Goal: Information Seeking & Learning: Learn about a topic

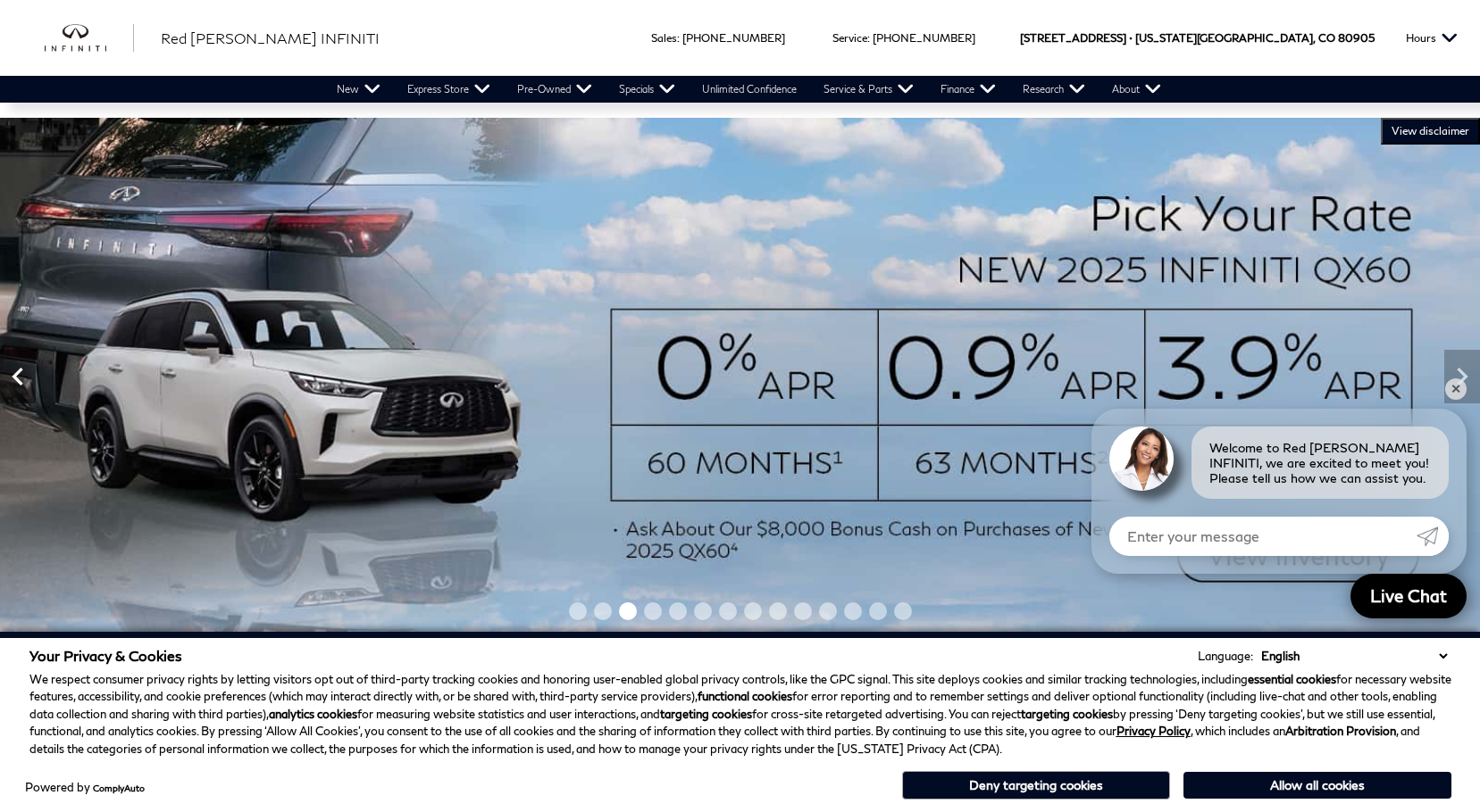
click at [13, 383] on icon "Previous" at bounding box center [18, 377] width 36 height 36
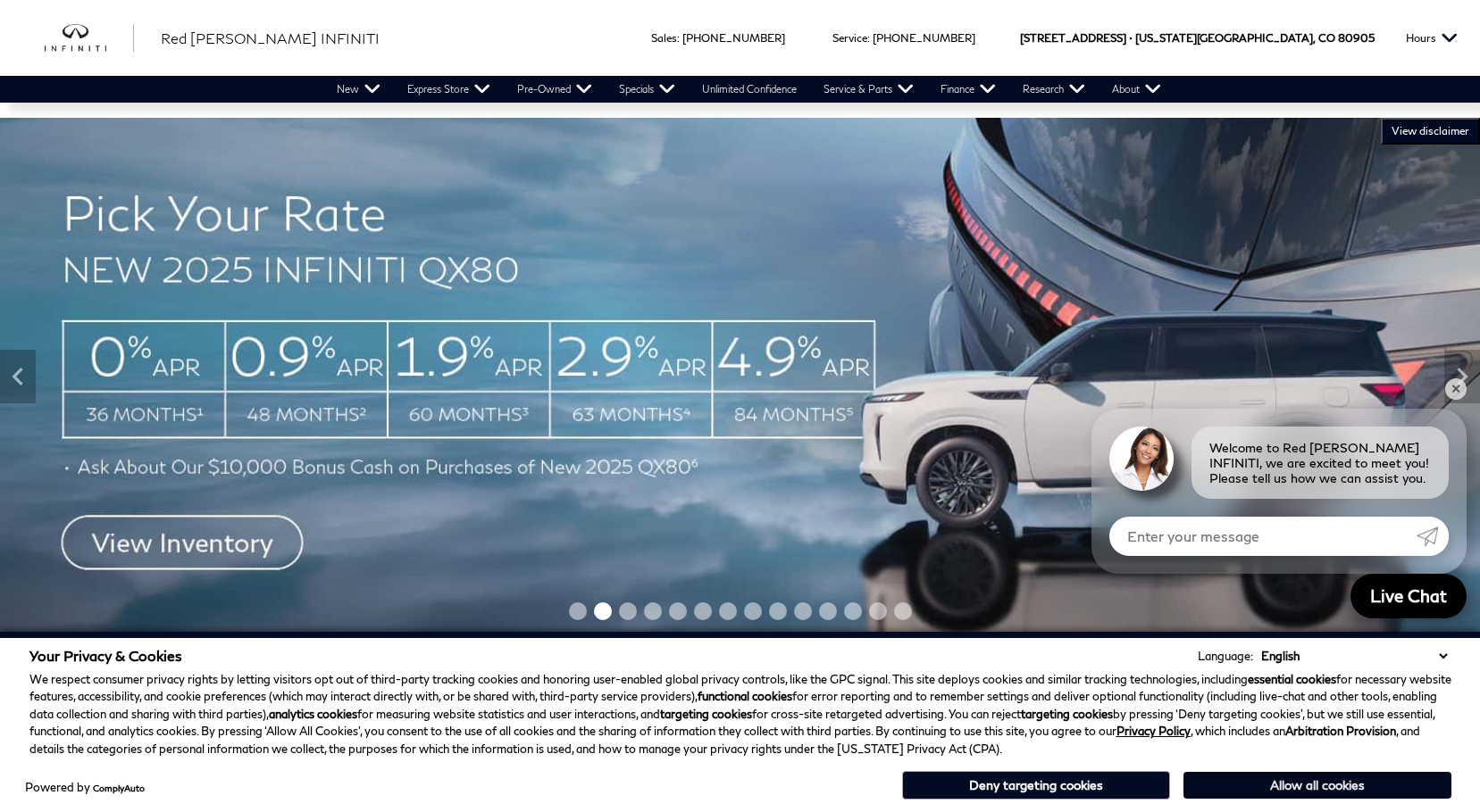
click at [1280, 779] on button "Allow all cookies" at bounding box center [1317, 785] width 268 height 27
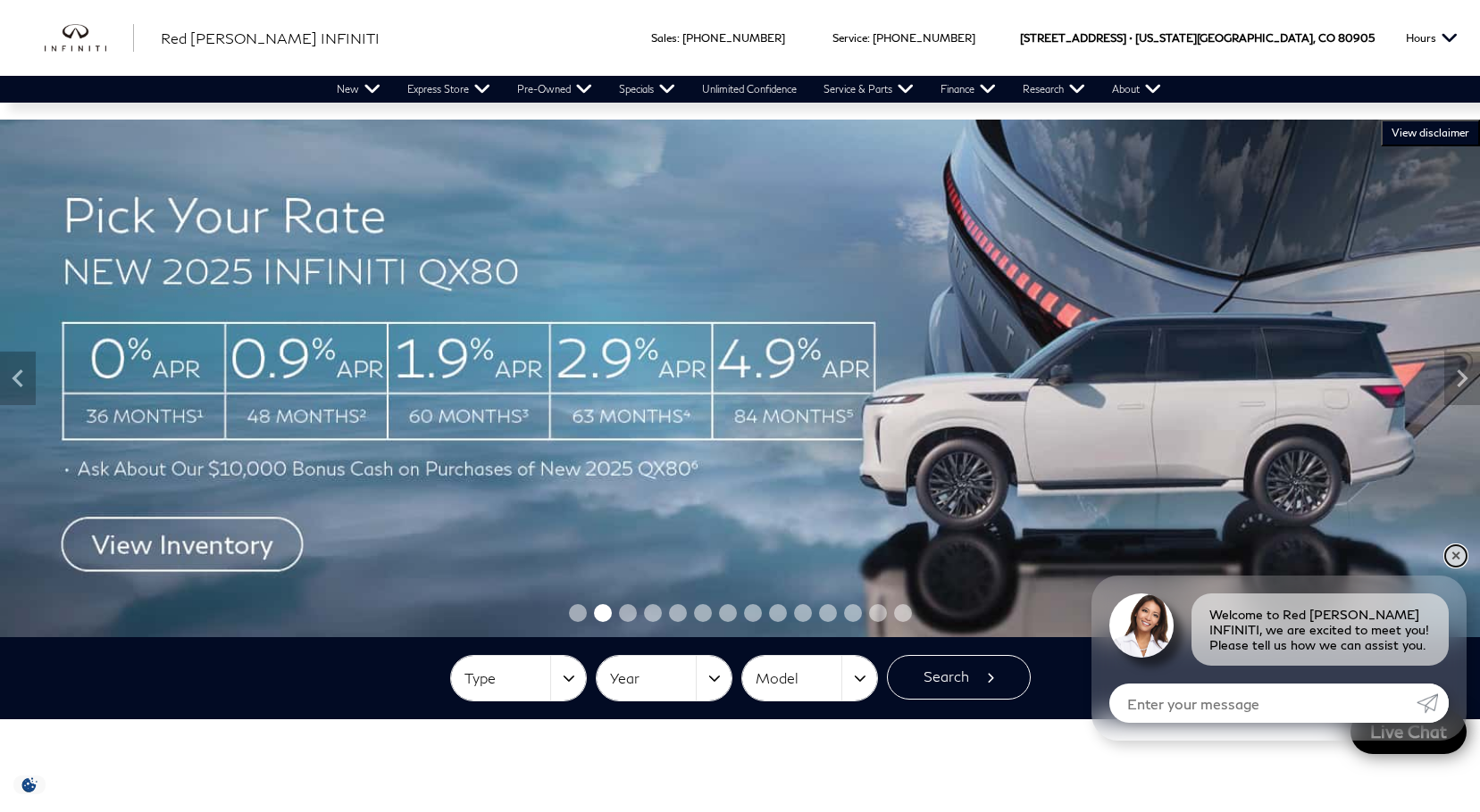
click at [1451, 551] on link "✕" at bounding box center [1456, 557] width 21 height 21
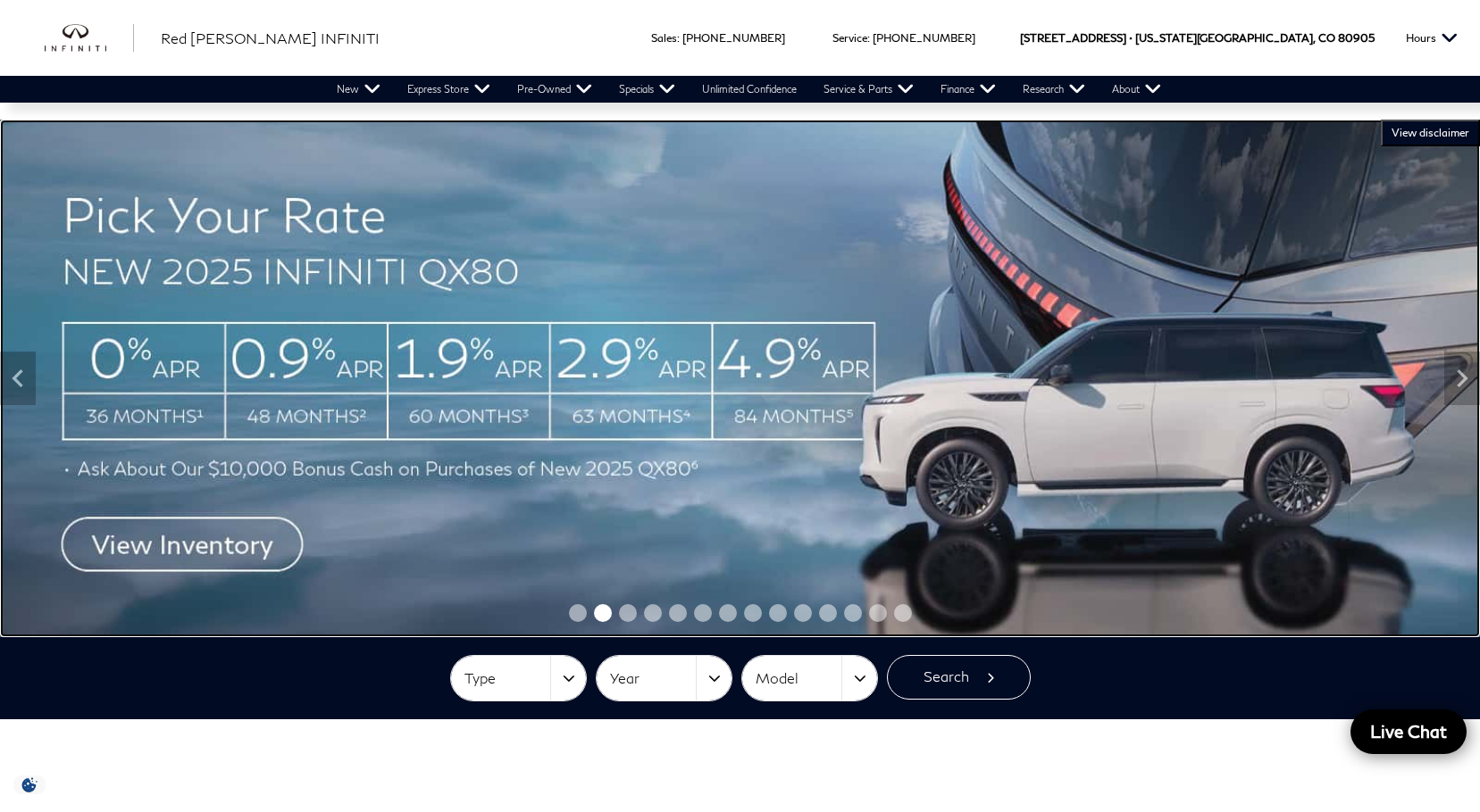
click at [181, 548] on img at bounding box center [740, 379] width 1480 height 518
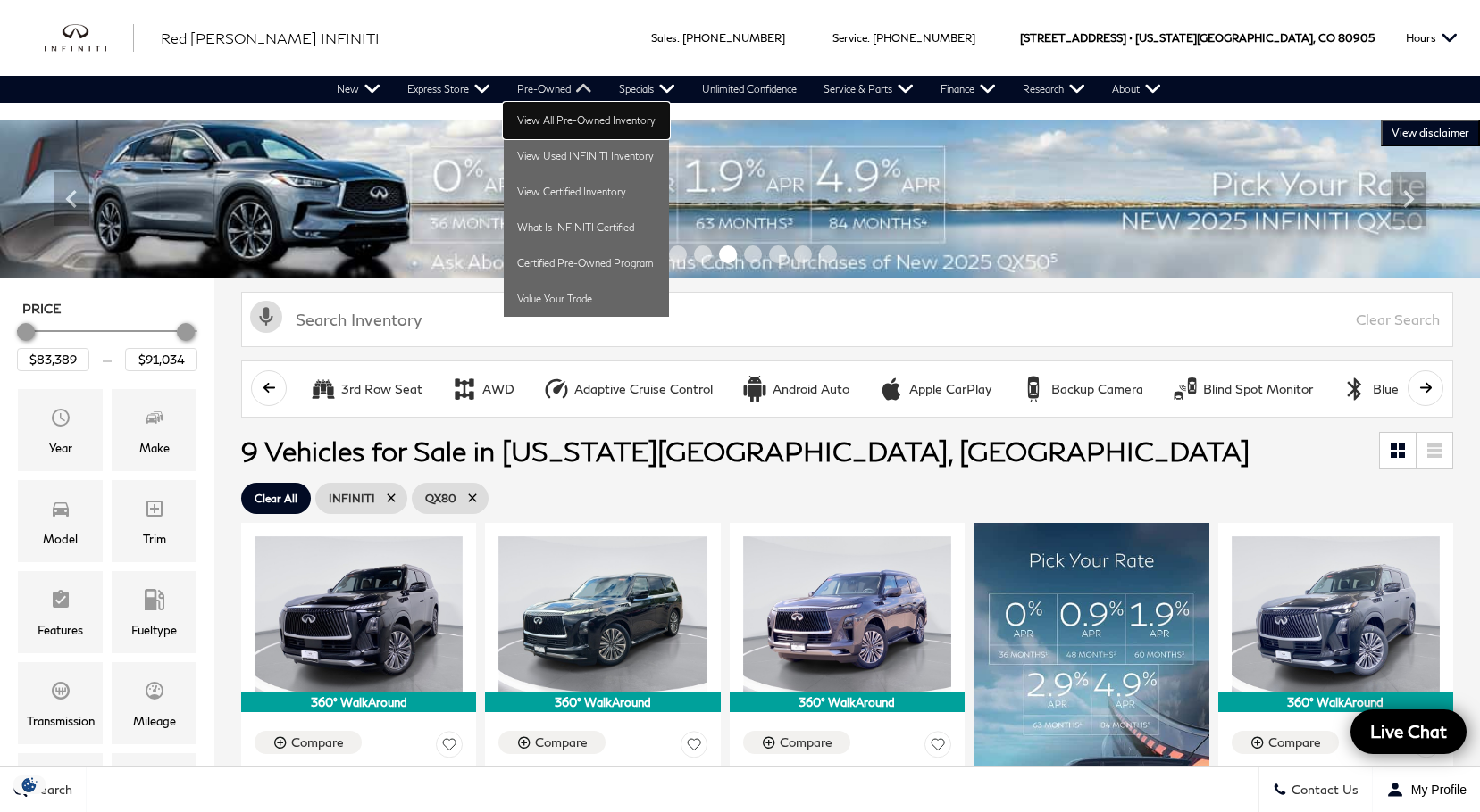
click at [564, 116] on link "View All Pre-Owned Inventory" at bounding box center [586, 121] width 165 height 36
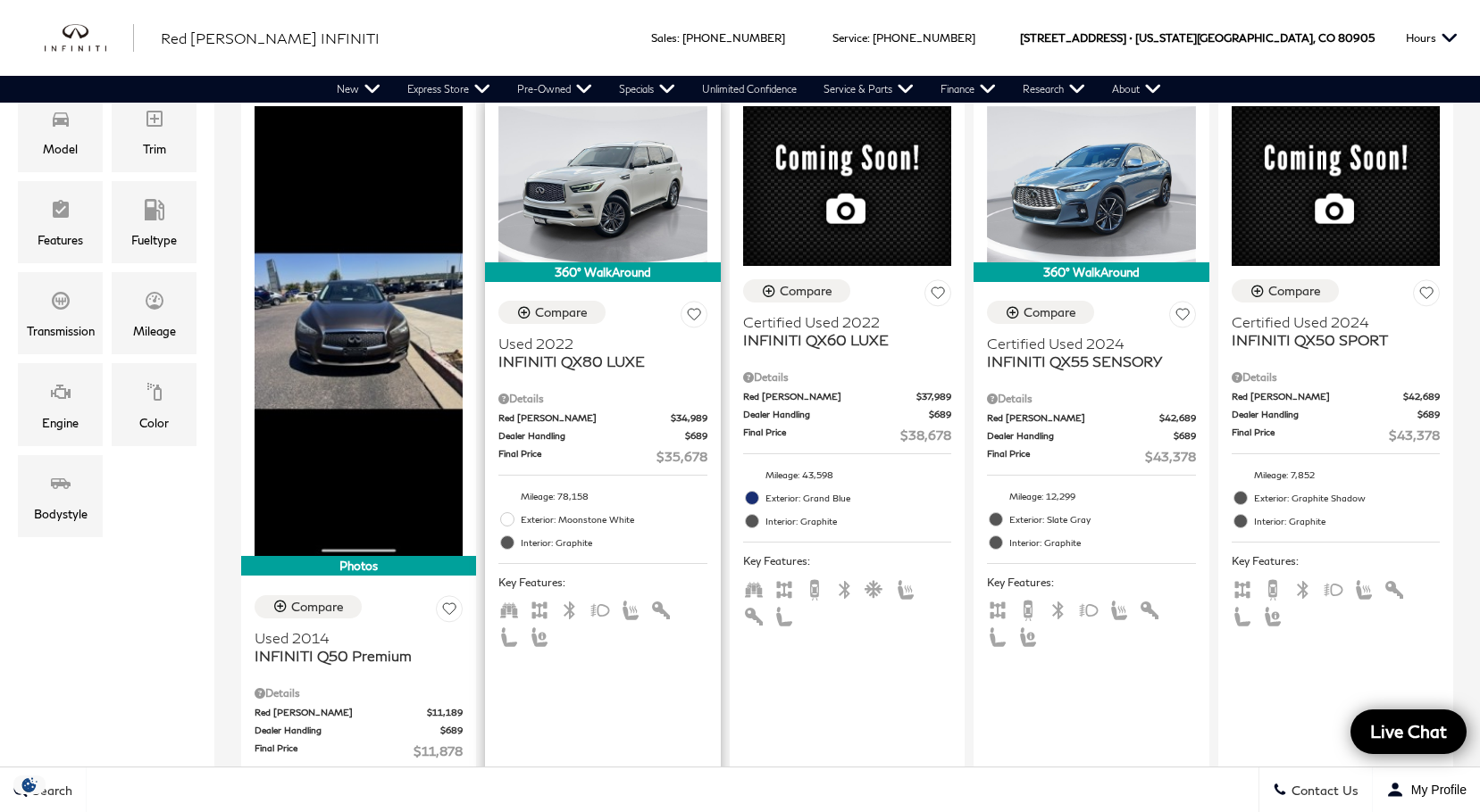
scroll to position [268, 0]
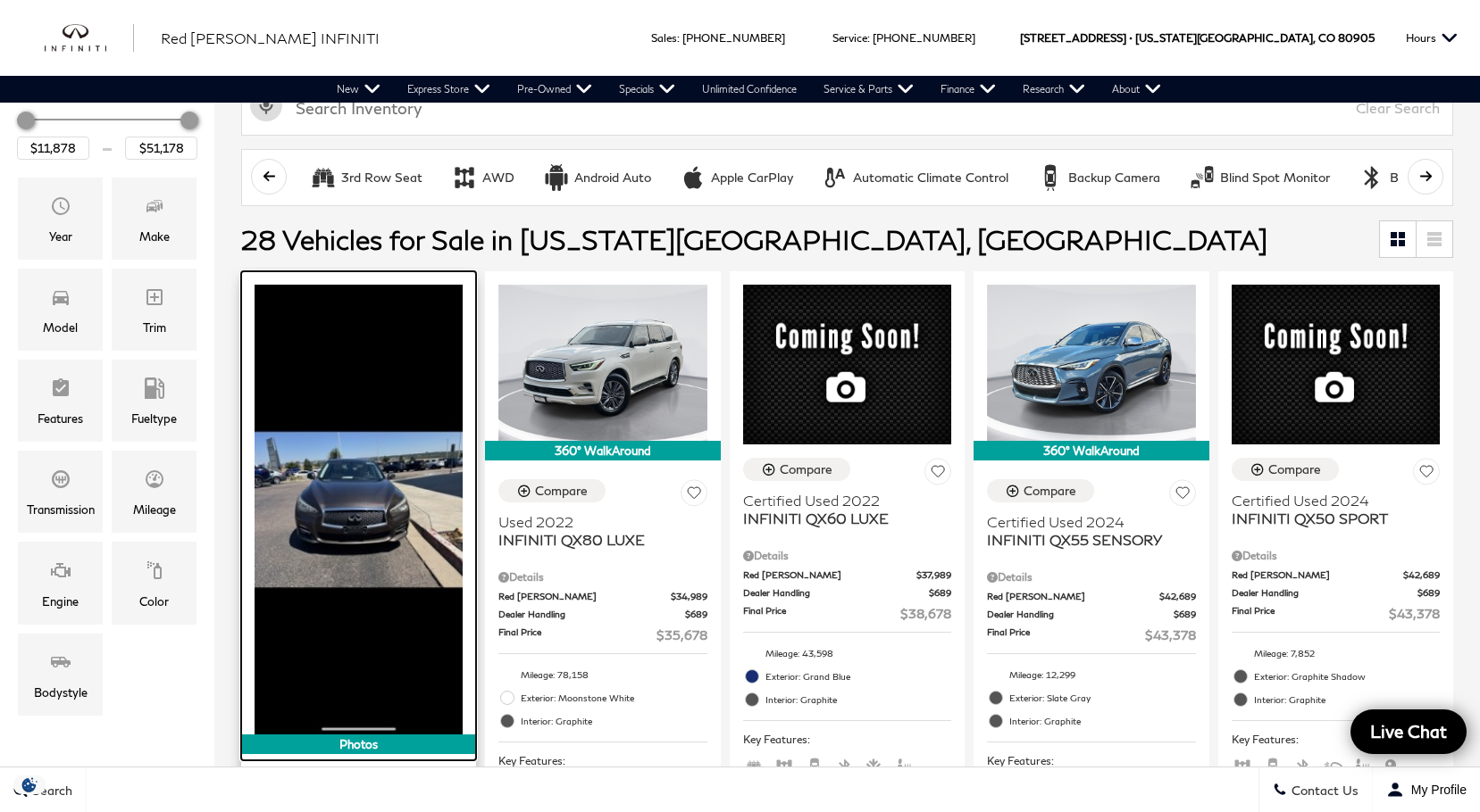
click at [366, 498] on img at bounding box center [358, 510] width 208 height 451
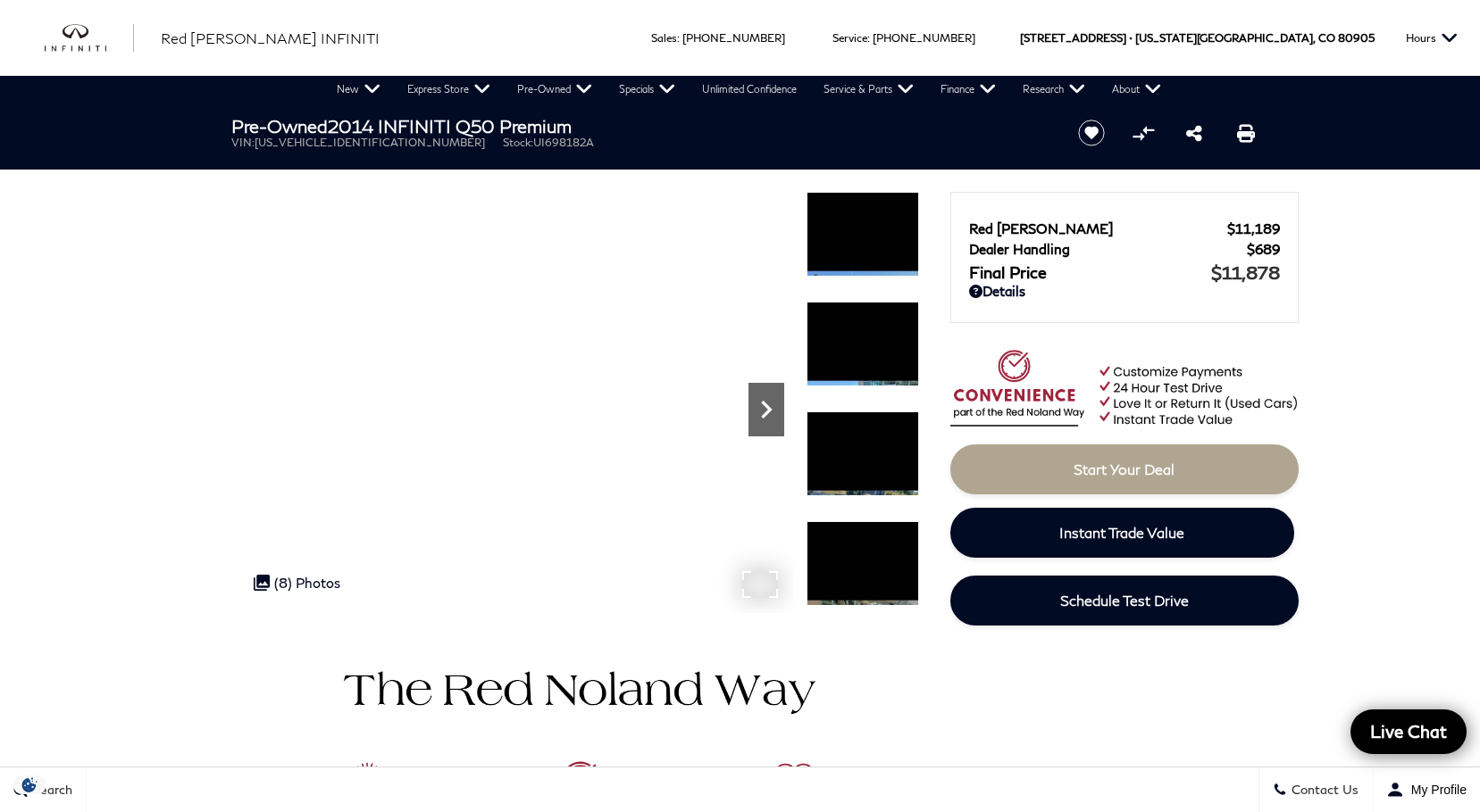
click at [772, 412] on icon "Next" at bounding box center [766, 410] width 36 height 36
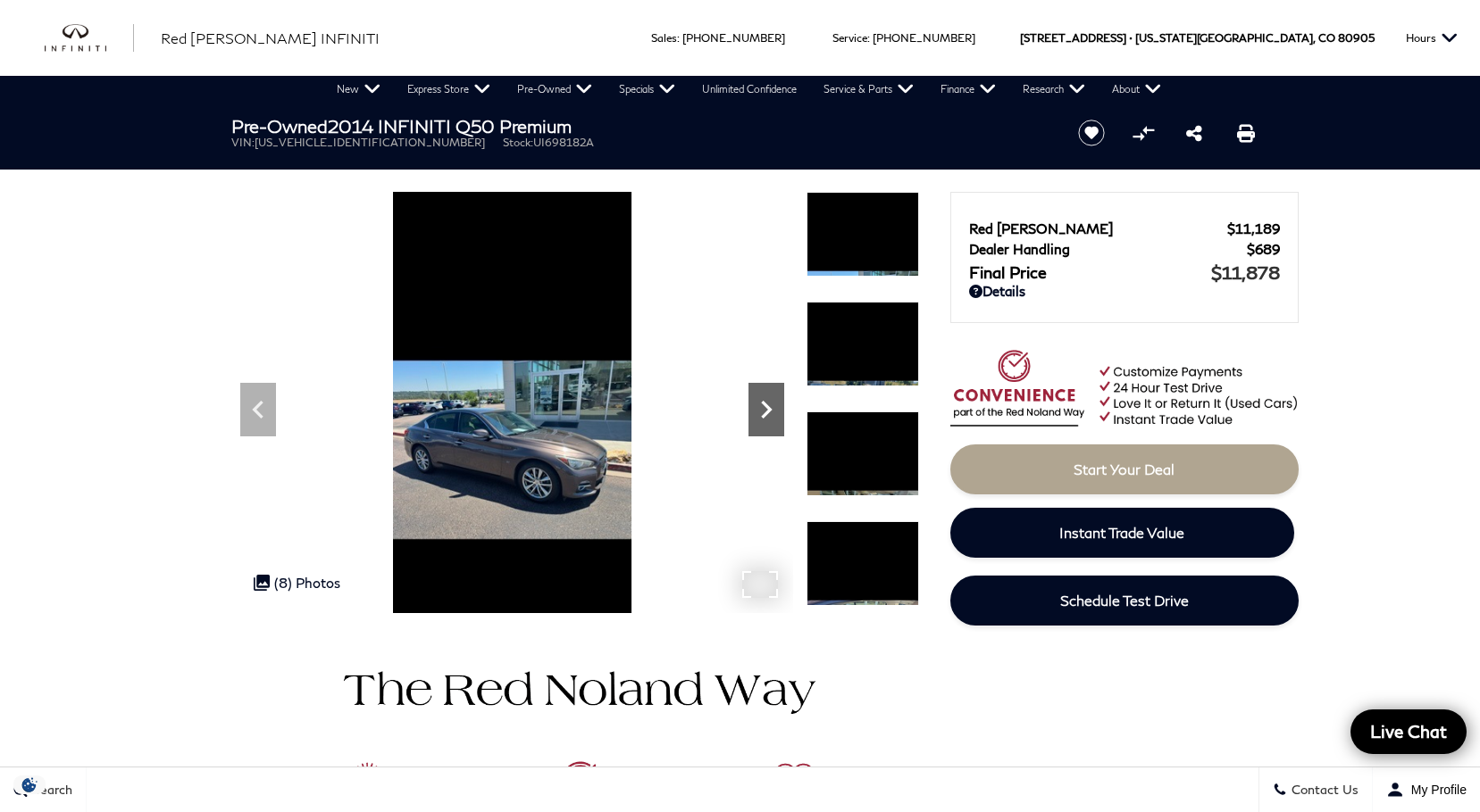
click at [772, 412] on icon "Next" at bounding box center [766, 410] width 36 height 36
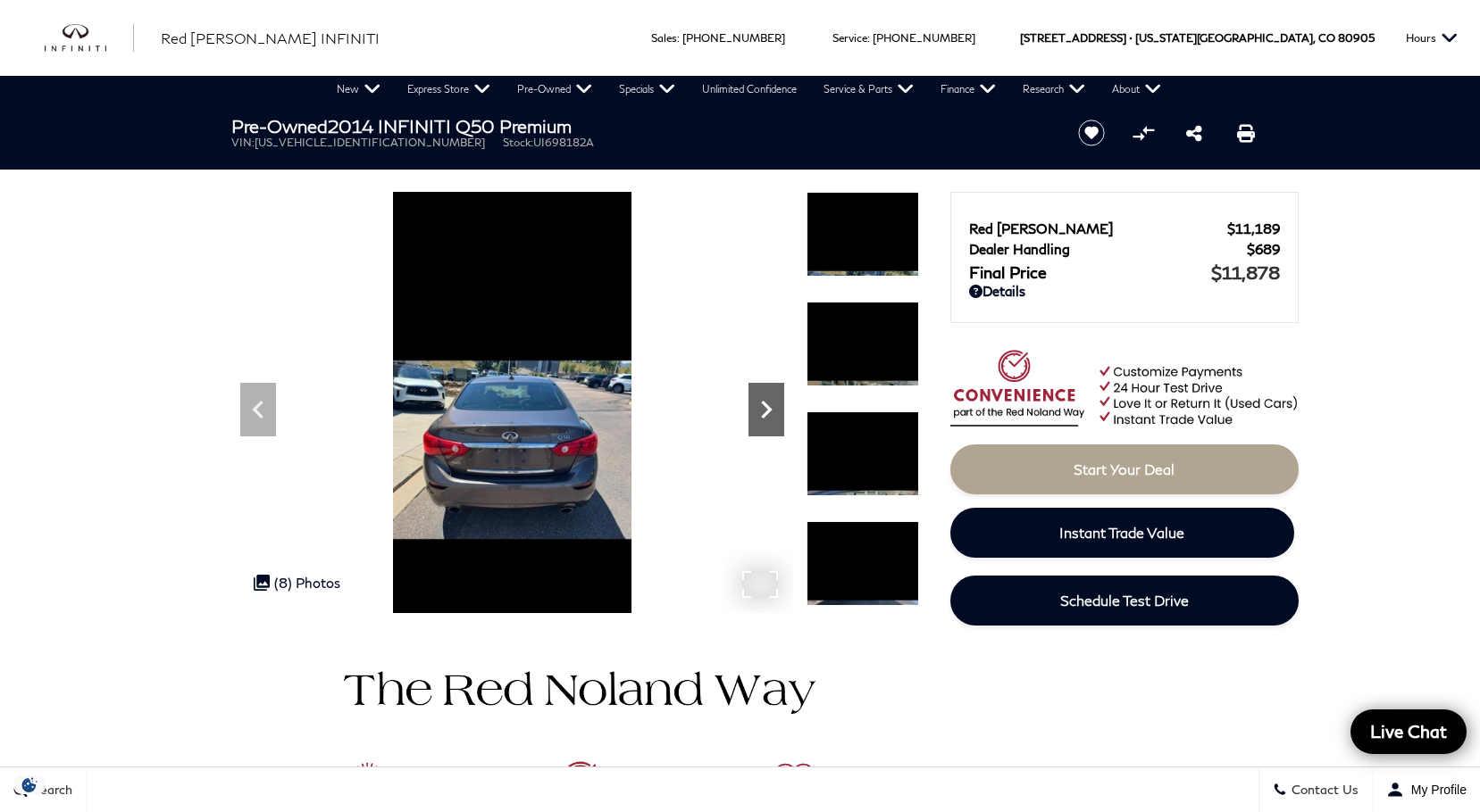
click at [772, 412] on icon "Next" at bounding box center [766, 410] width 36 height 36
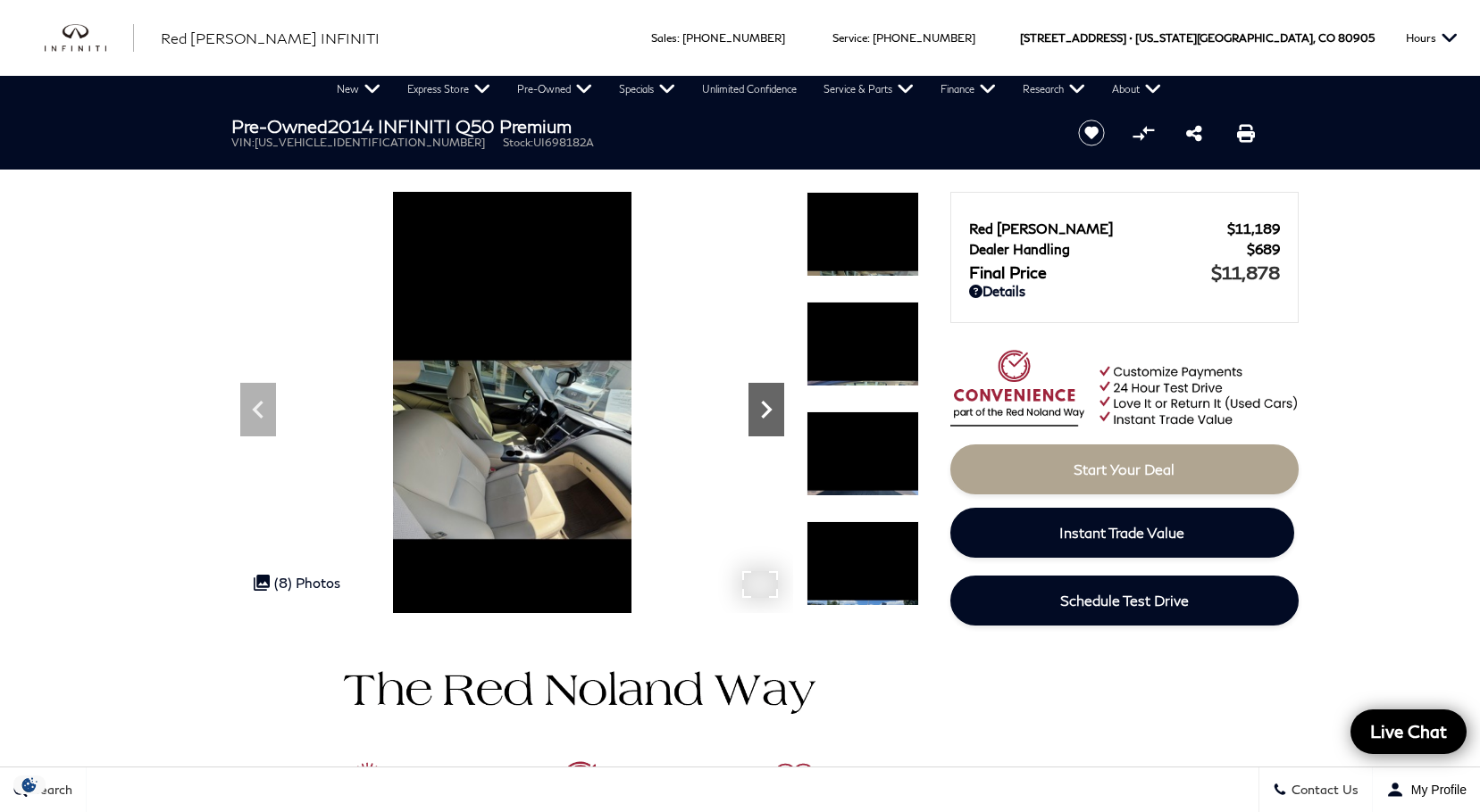
click at [772, 412] on icon "Next" at bounding box center [766, 410] width 36 height 36
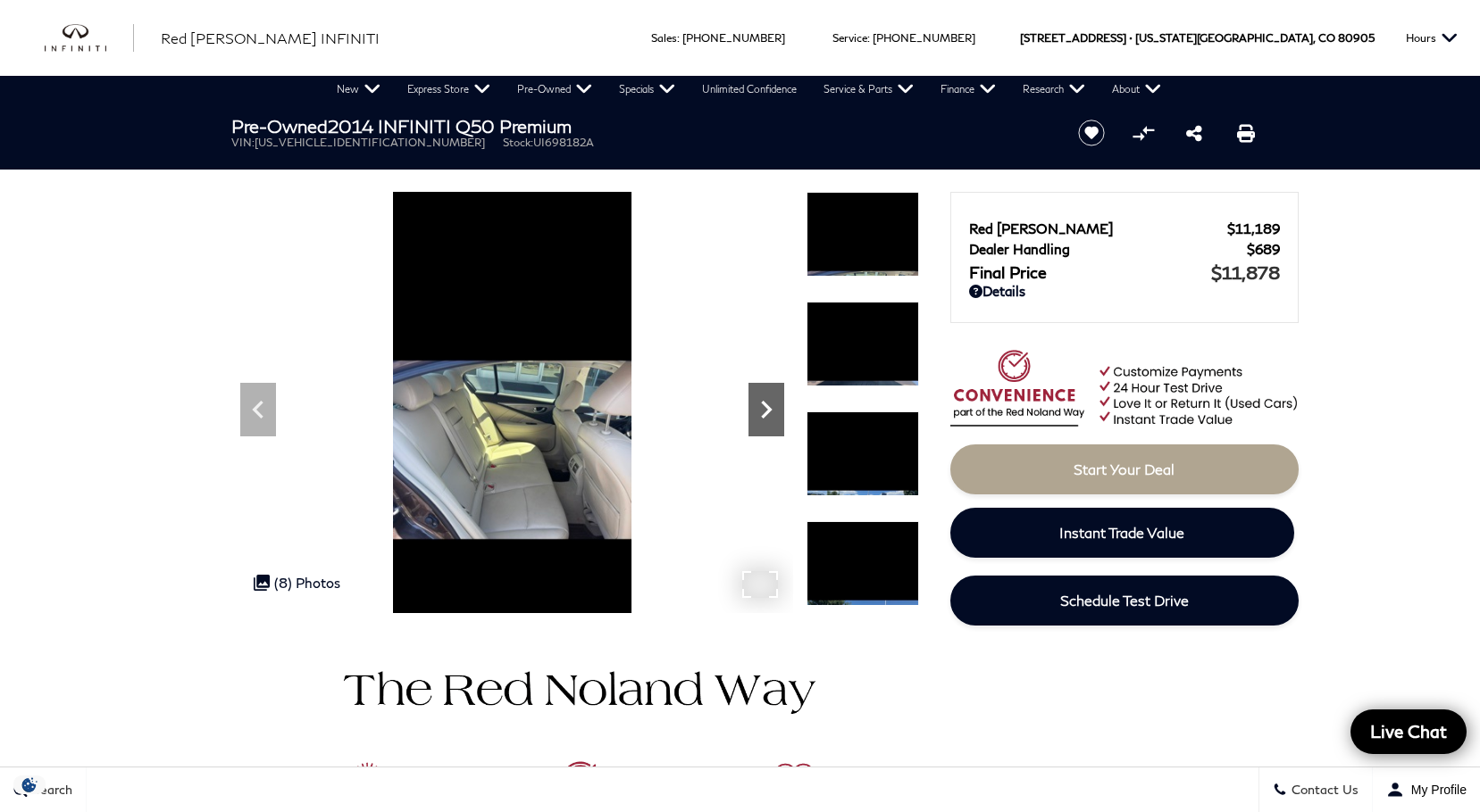
click at [772, 412] on icon "Next" at bounding box center [766, 410] width 36 height 36
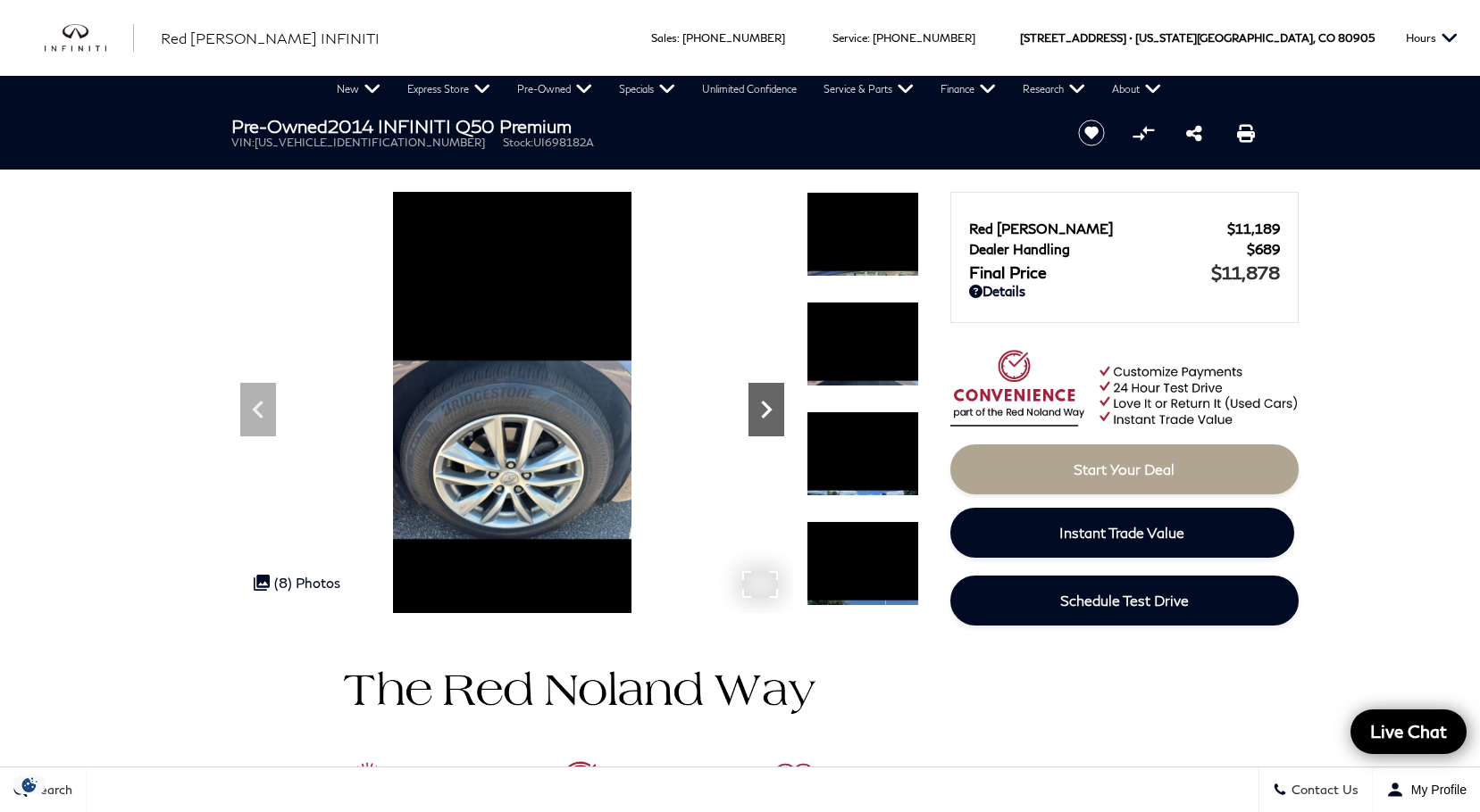
click at [772, 412] on icon "Next" at bounding box center [766, 410] width 36 height 36
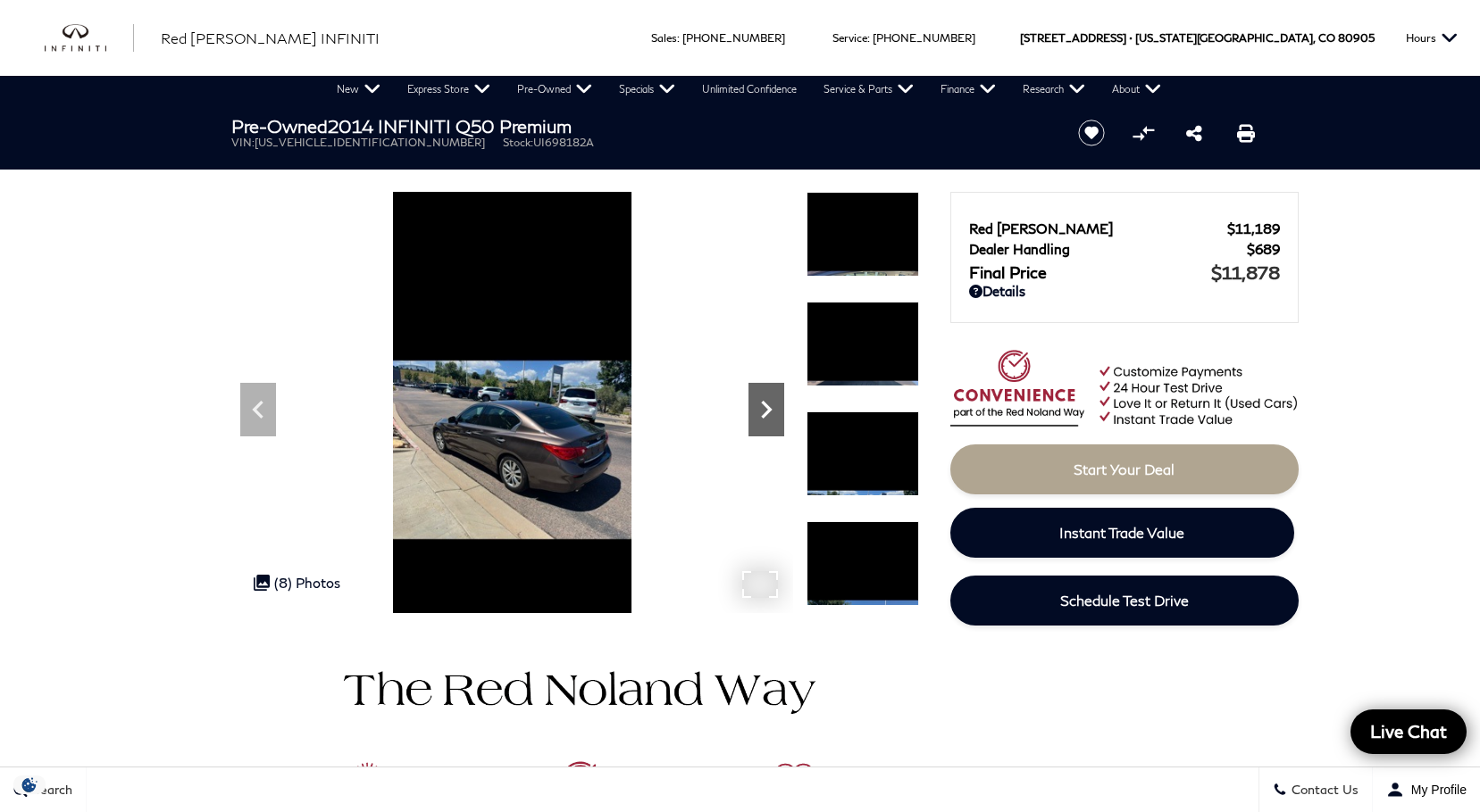
click at [772, 412] on icon "Next" at bounding box center [766, 410] width 36 height 36
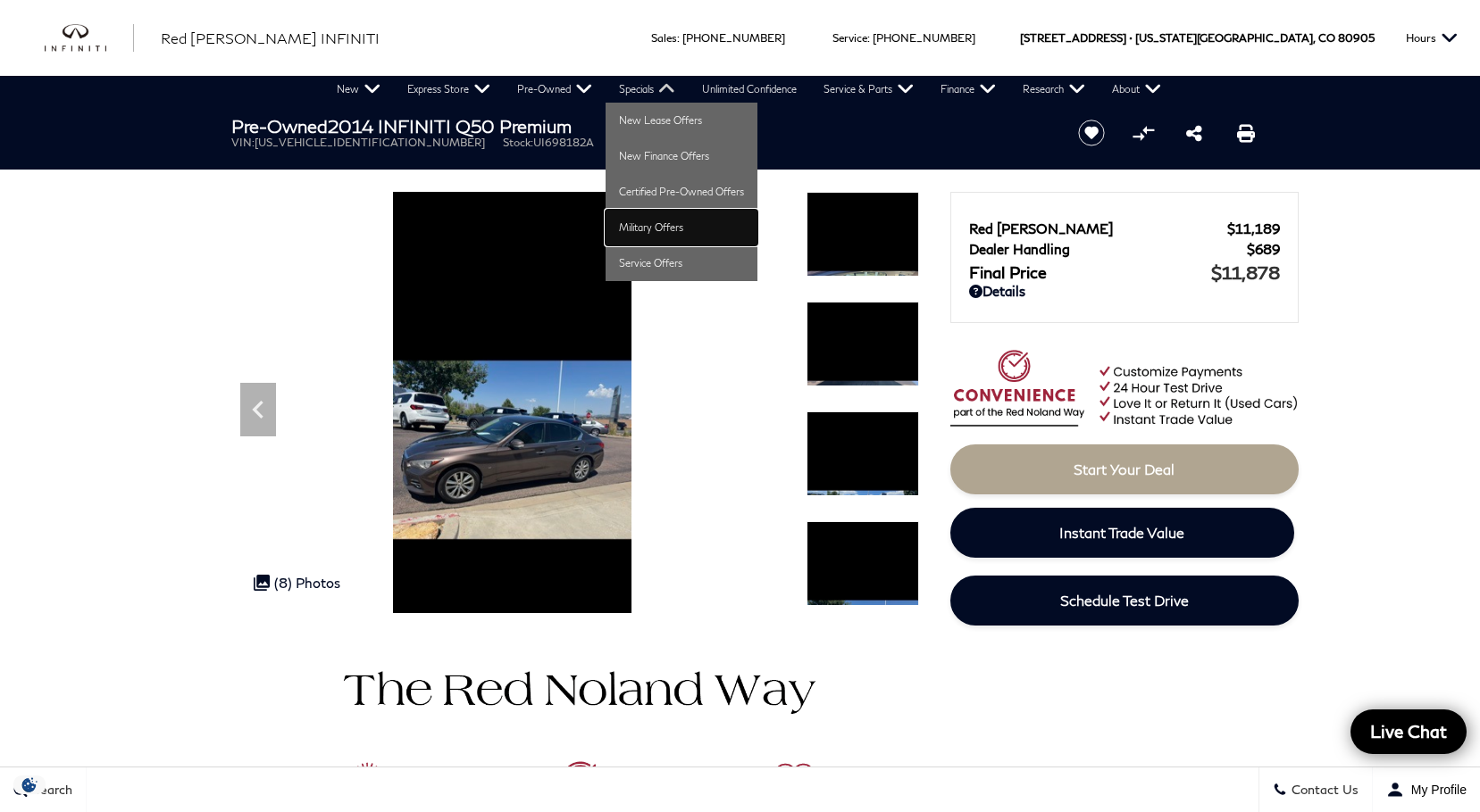
click at [641, 219] on link "Military Offers" at bounding box center [682, 228] width 152 height 36
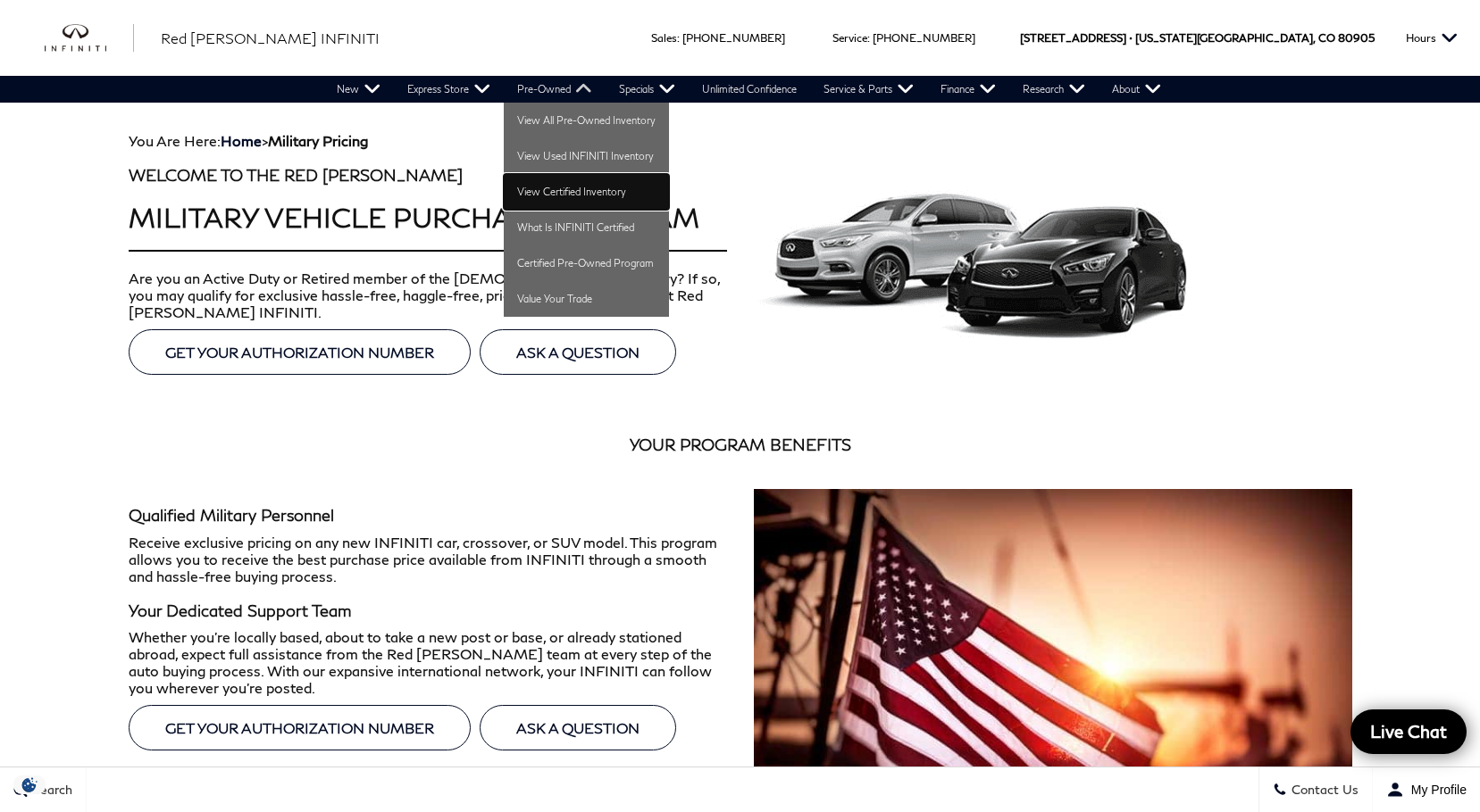
click at [568, 194] on link "View Certified Inventory" at bounding box center [586, 192] width 165 height 36
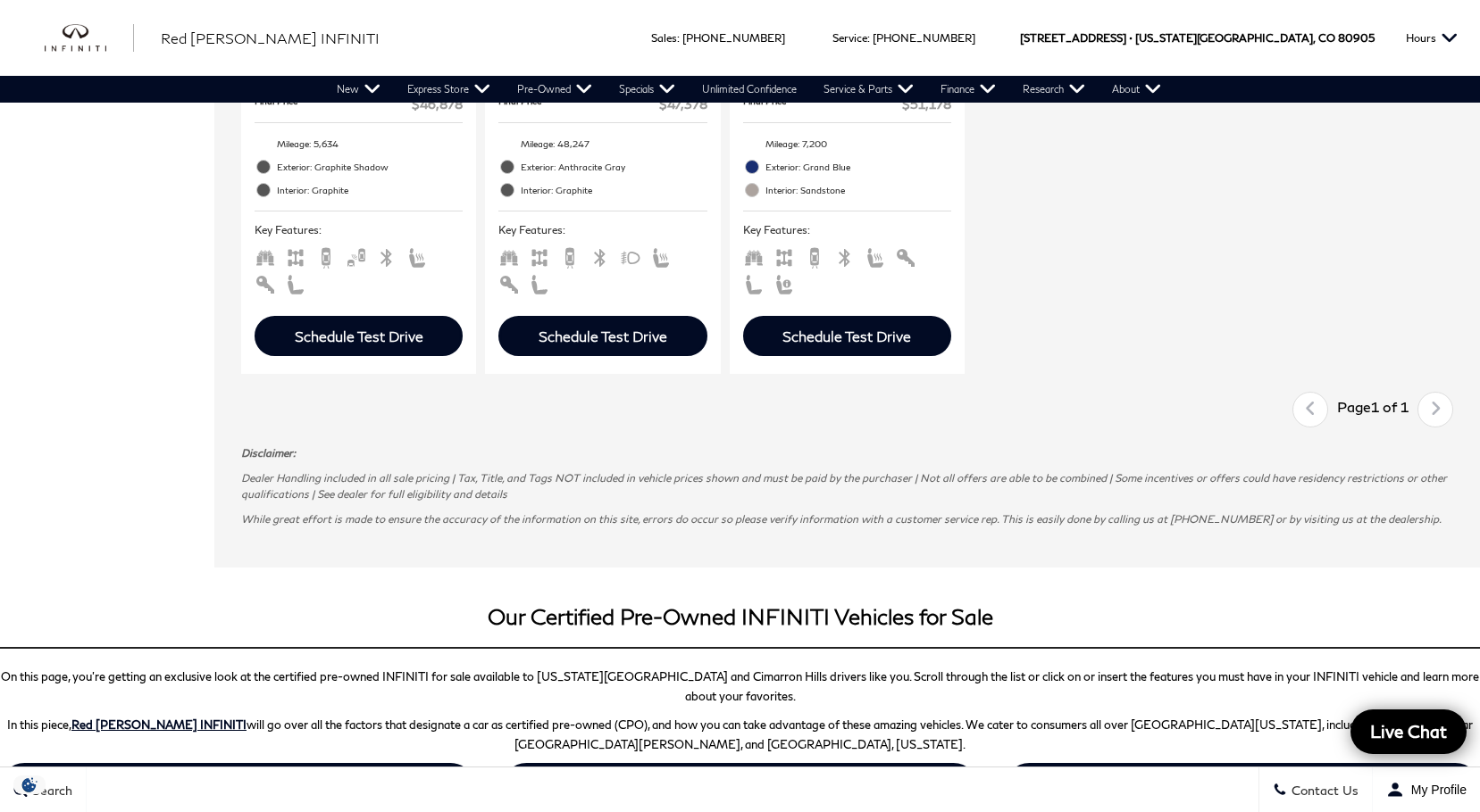
scroll to position [1786, 0]
